Goal: Task Accomplishment & Management: Manage account settings

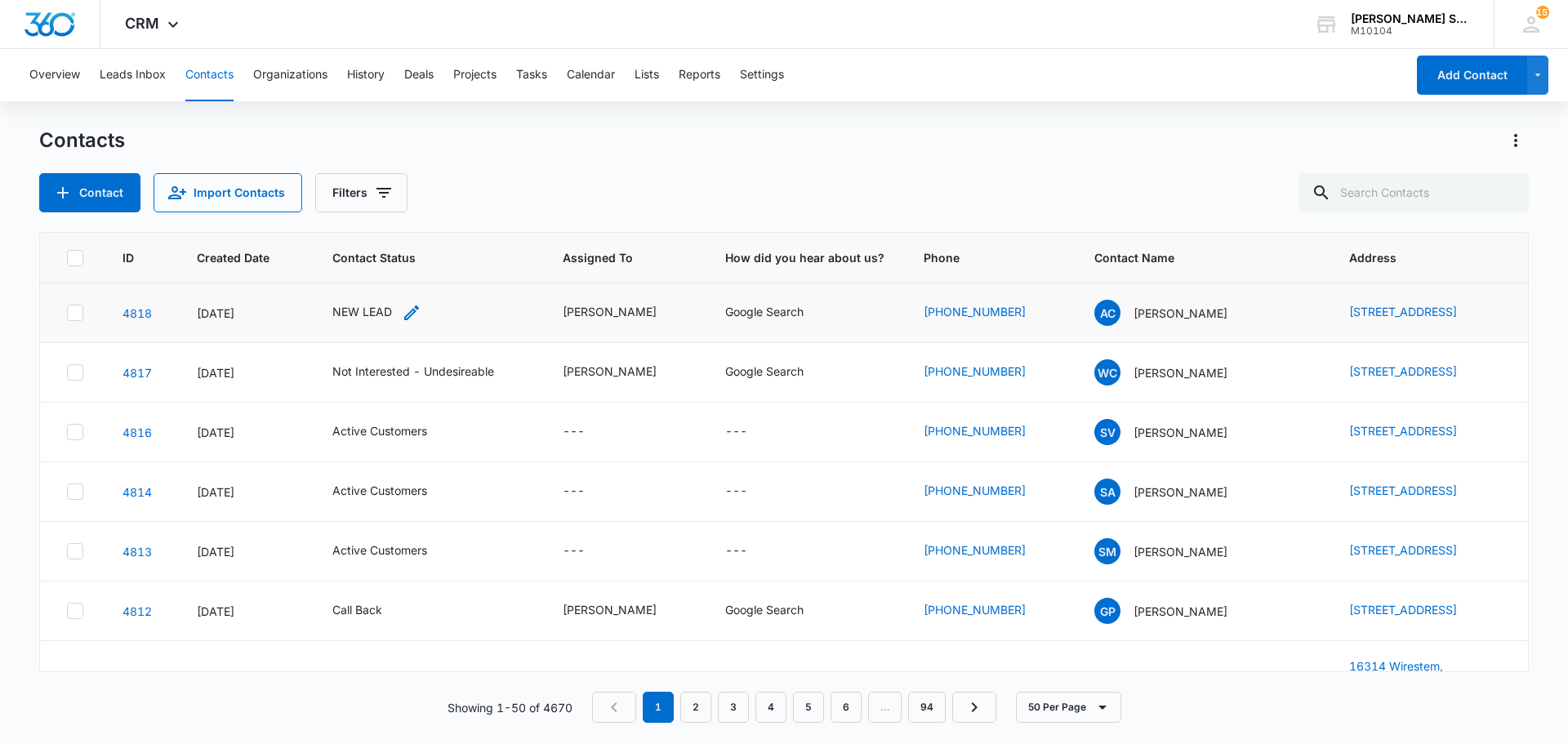
click at [383, 318] on div "NEW LEAD" at bounding box center [362, 311] width 60 height 17
click at [380, 211] on icon "Remove NEW LEAD" at bounding box center [380, 212] width 10 height 10
type input "un"
click at [345, 275] on p "Not Interested - Undesireable" at bounding box center [344, 295] width 47 height 69
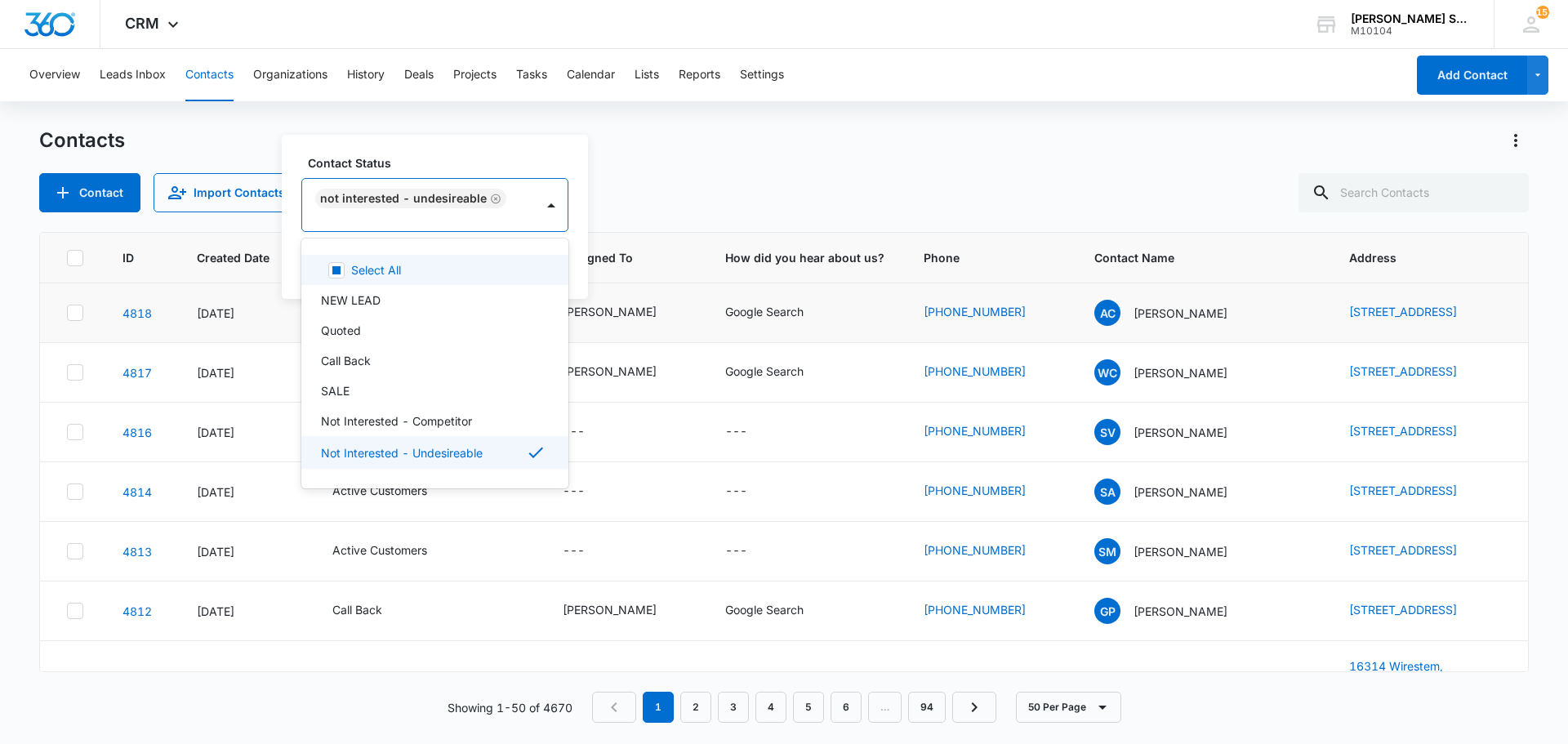
click at [578, 270] on div "Contact Status option Not Interested - Undesireable, selected. 15 results avail…" at bounding box center [435, 216] width 306 height 164
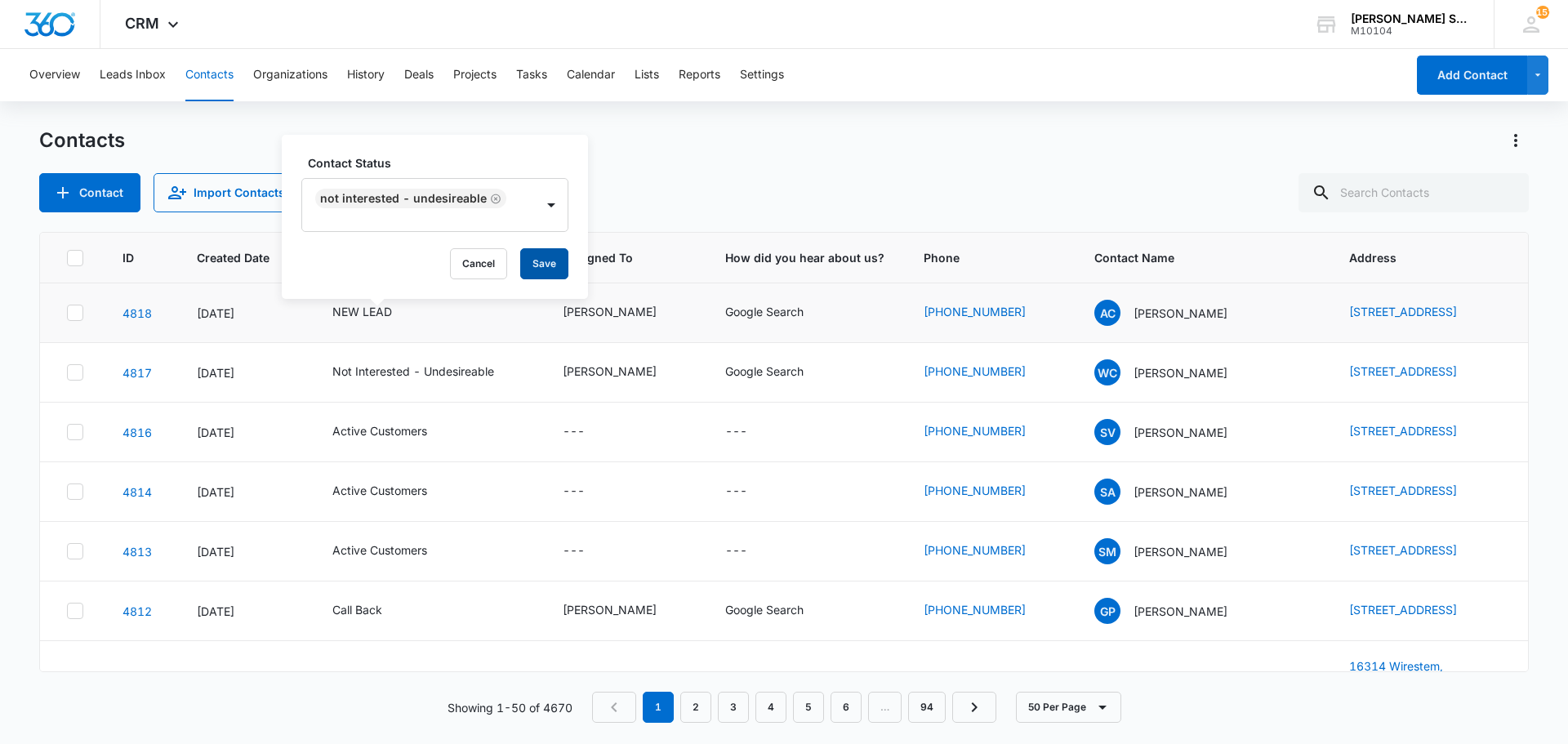
click at [554, 266] on button "Save" at bounding box center [544, 264] width 48 height 31
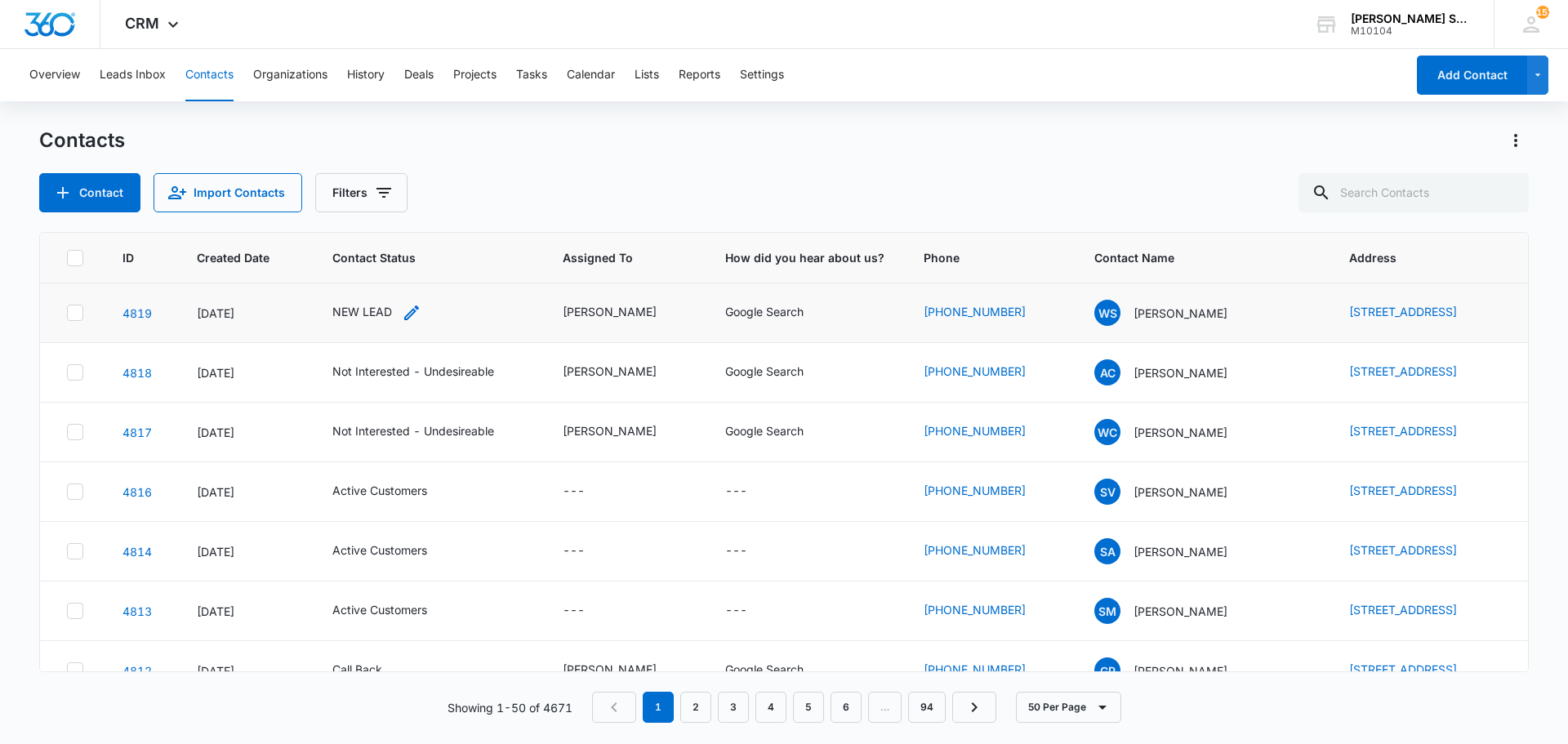
click at [368, 319] on div "NEW LEAD" at bounding box center [362, 311] width 60 height 17
click at [379, 211] on icon "Remove NEW LEAD" at bounding box center [380, 212] width 10 height 10
click at [433, 260] on button "Save" at bounding box center [427, 264] width 48 height 31
click at [579, 314] on div "[PERSON_NAME]" at bounding box center [609, 311] width 94 height 17
click at [644, 211] on icon "Remove Kenneth Florman" at bounding box center [639, 212] width 10 height 10
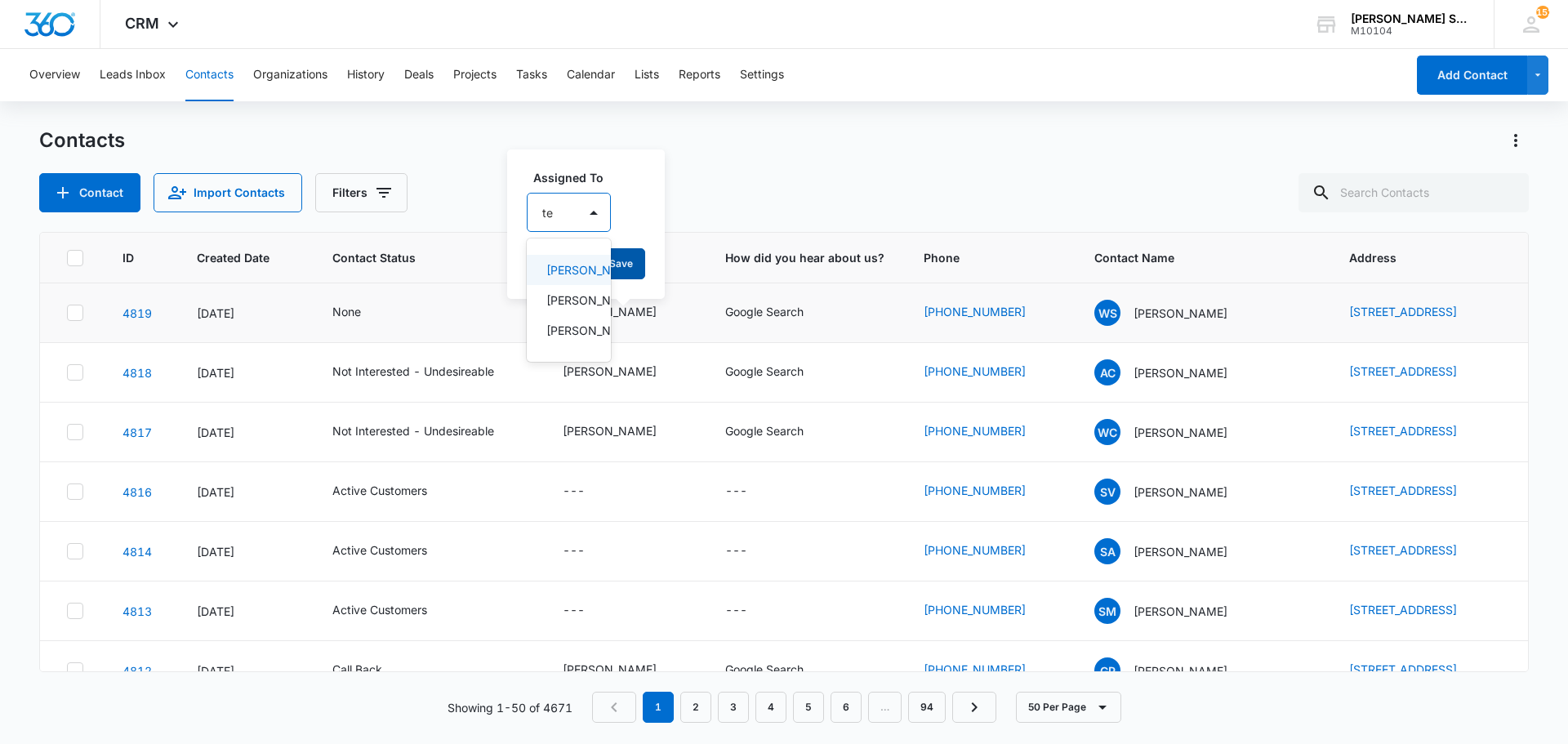
type input "ted"
click at [574, 279] on p "[PERSON_NAME]" at bounding box center [571, 269] width 49 height 17
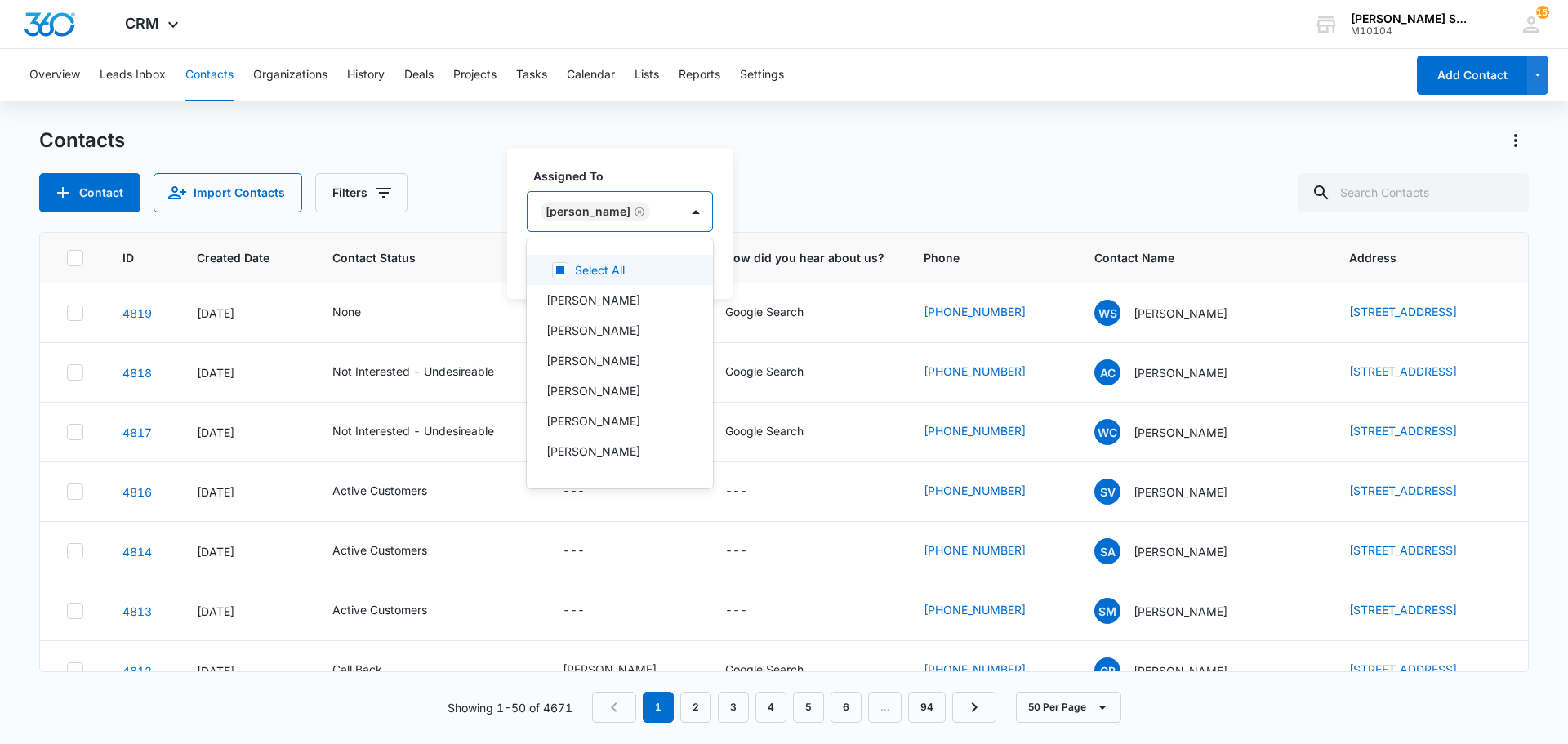
click at [694, 272] on div "Assigned To option Ted DiMayo, selected. 12 results available. Use Up and Down …" at bounding box center [620, 224] width 226 height 151
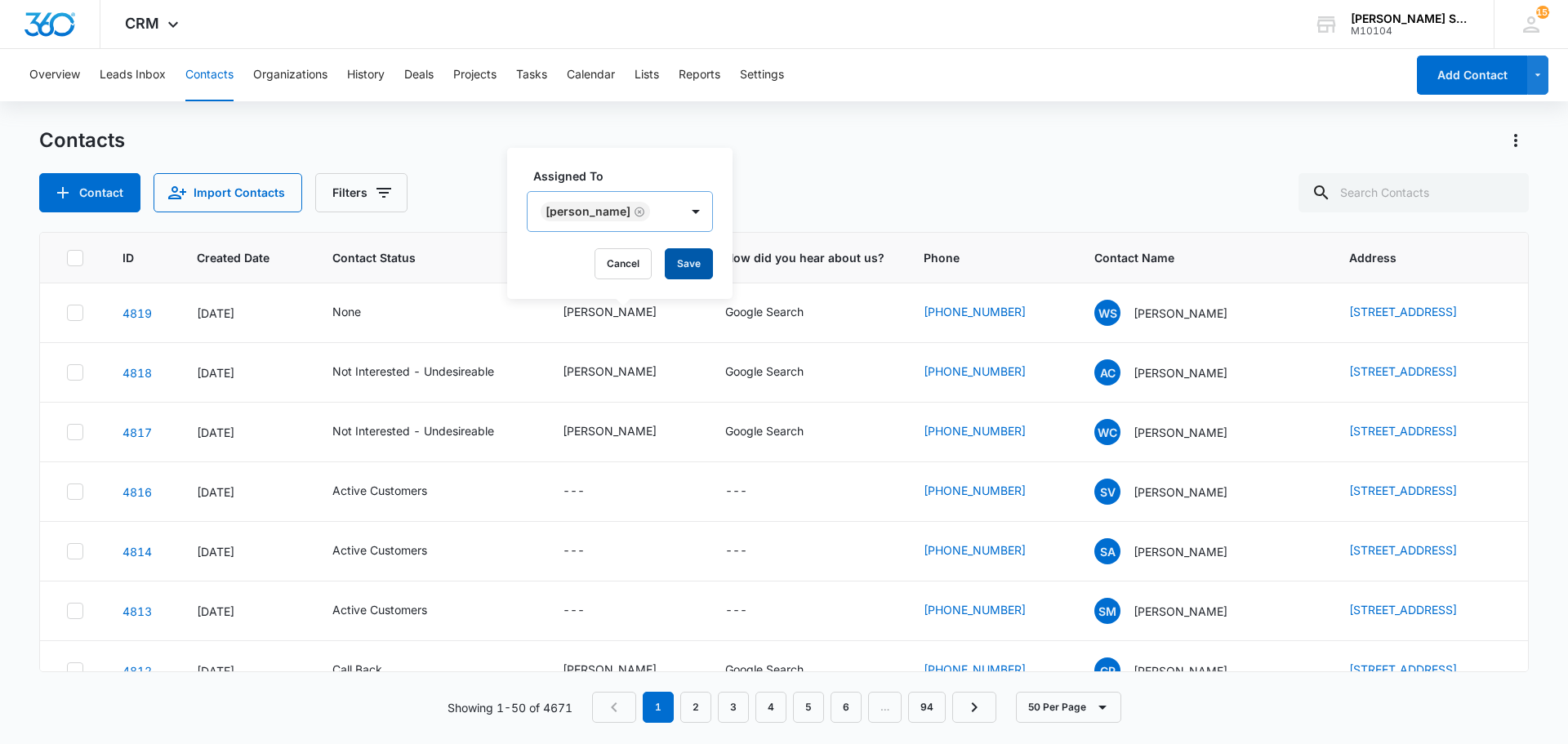
click at [681, 265] on button "Save" at bounding box center [688, 264] width 48 height 31
